Goal: Task Accomplishment & Management: Manage account settings

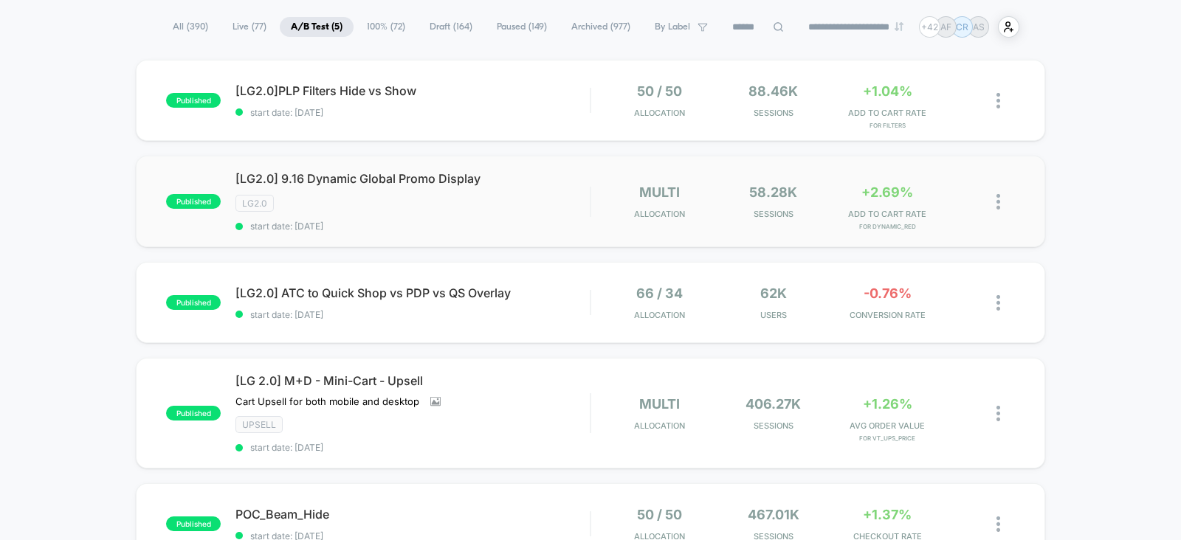
scroll to position [143, 0]
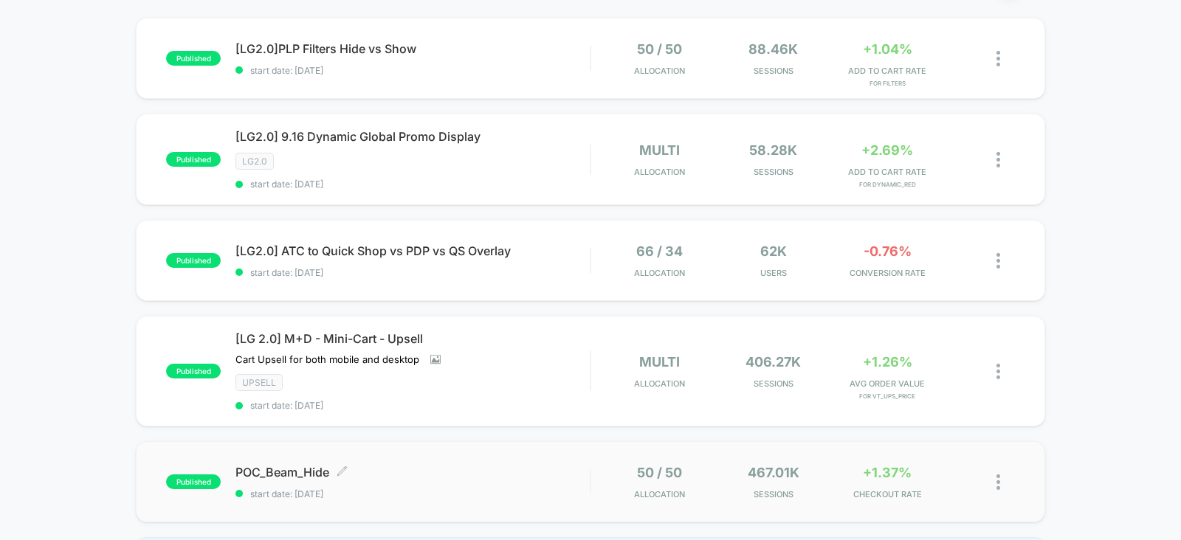
click at [495, 475] on span "POC_Beam_Hide Click to edit experience details" at bounding box center [413, 472] width 354 height 15
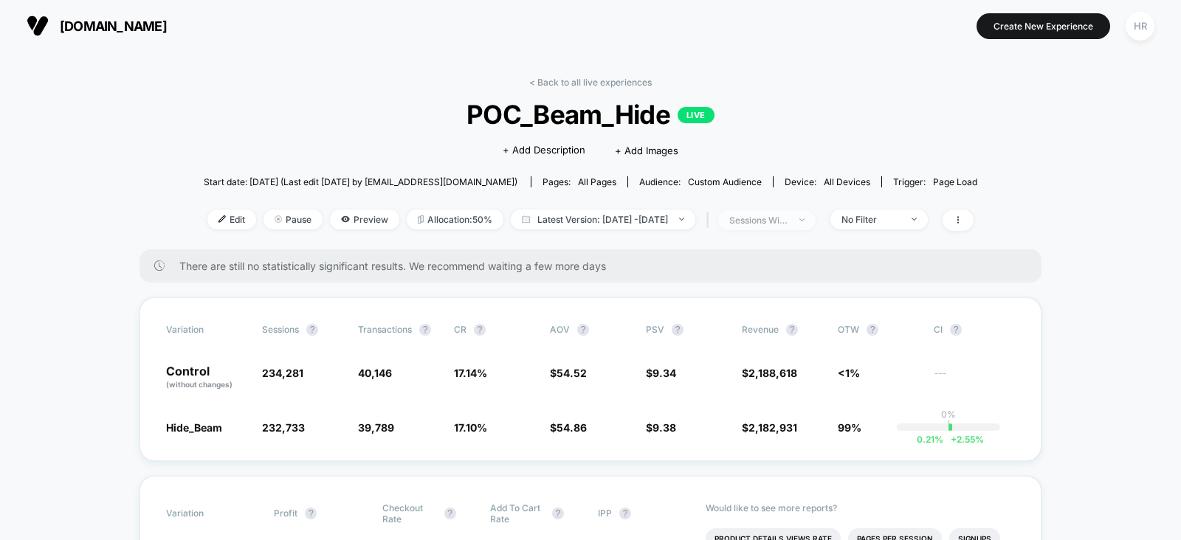
click at [816, 216] on span "sessions with impression" at bounding box center [766, 220] width 97 height 20
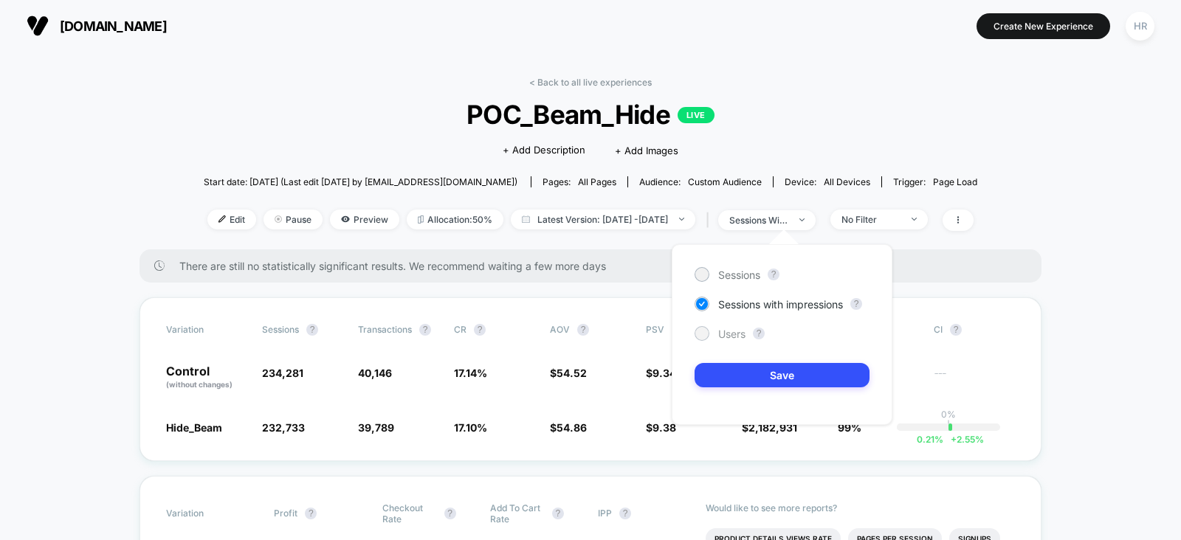
click at [735, 330] on span "Users" at bounding box center [731, 334] width 27 height 13
click at [737, 369] on button "Save" at bounding box center [782, 375] width 175 height 24
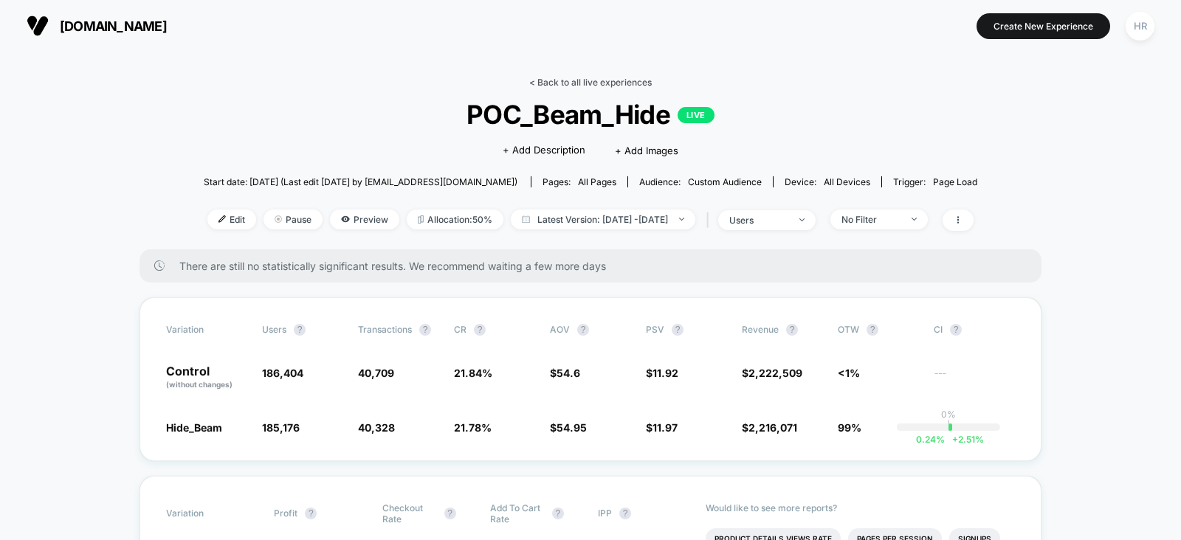
click at [602, 81] on link "< Back to all live experiences" at bounding box center [590, 82] width 123 height 11
